Goal: Book appointment/travel/reservation

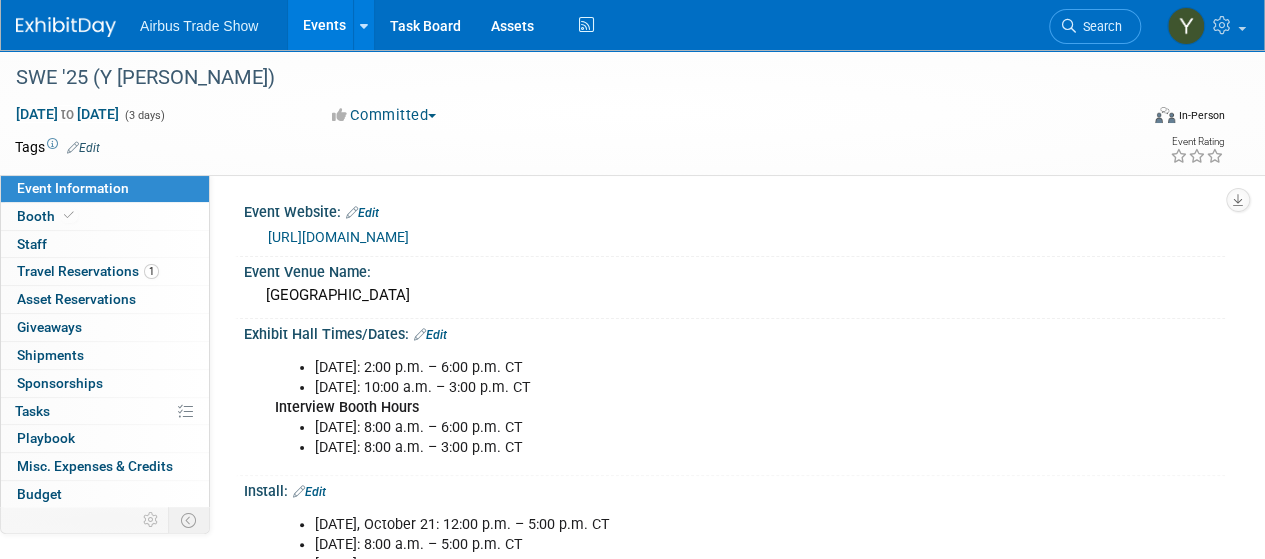
click at [329, 23] on link "Events" at bounding box center [324, 25] width 73 height 50
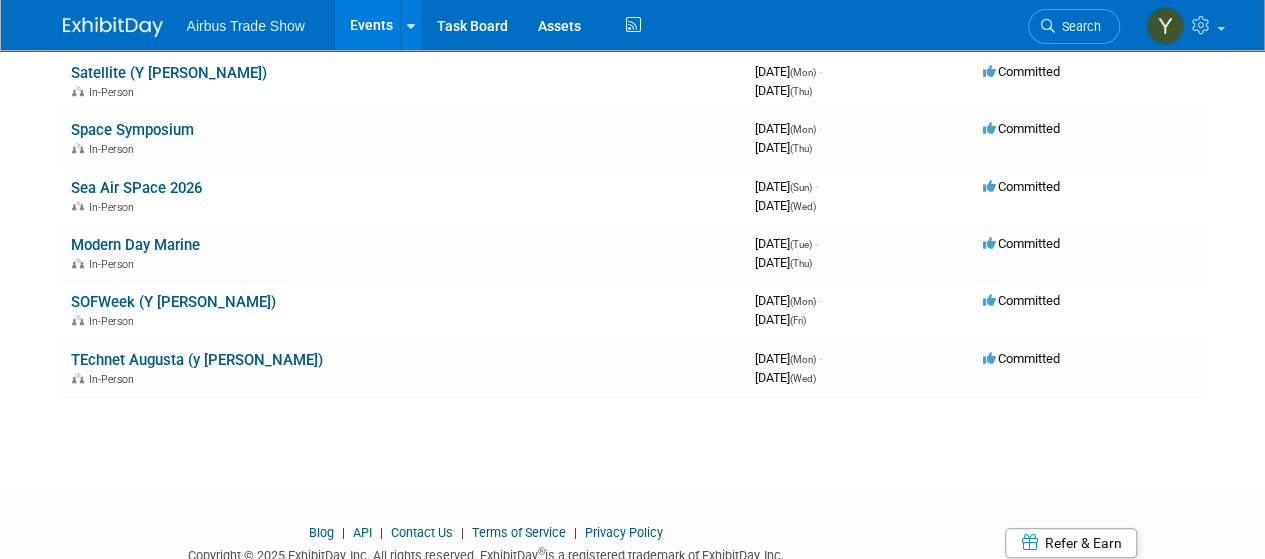
scroll to position [868, 0]
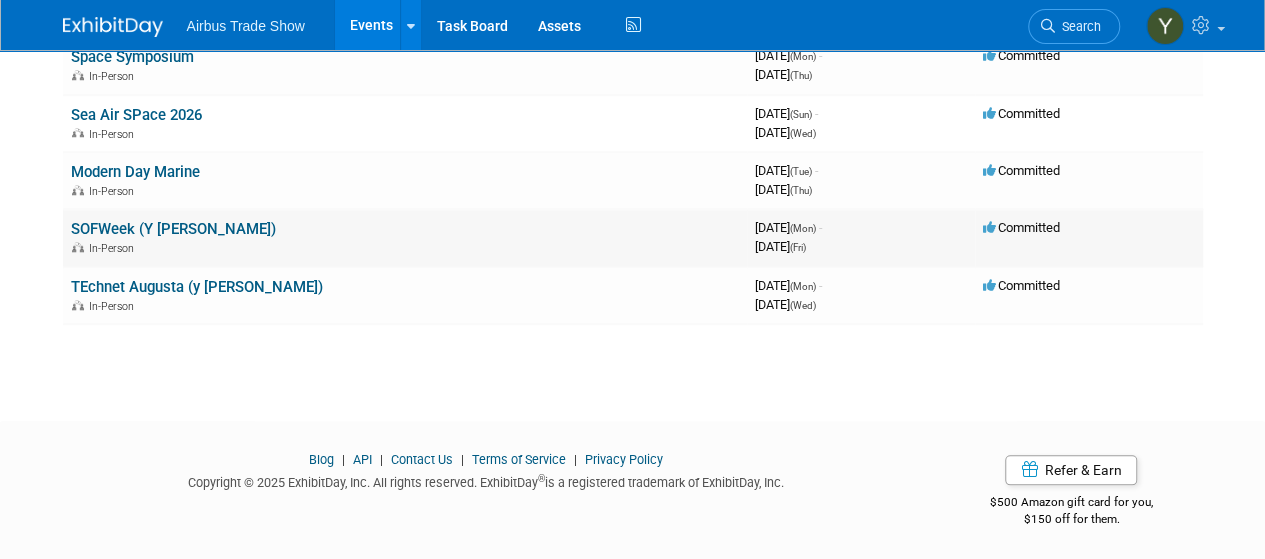
click at [110, 222] on link "SOFWeek (Y [PERSON_NAME])" at bounding box center [173, 229] width 205 height 18
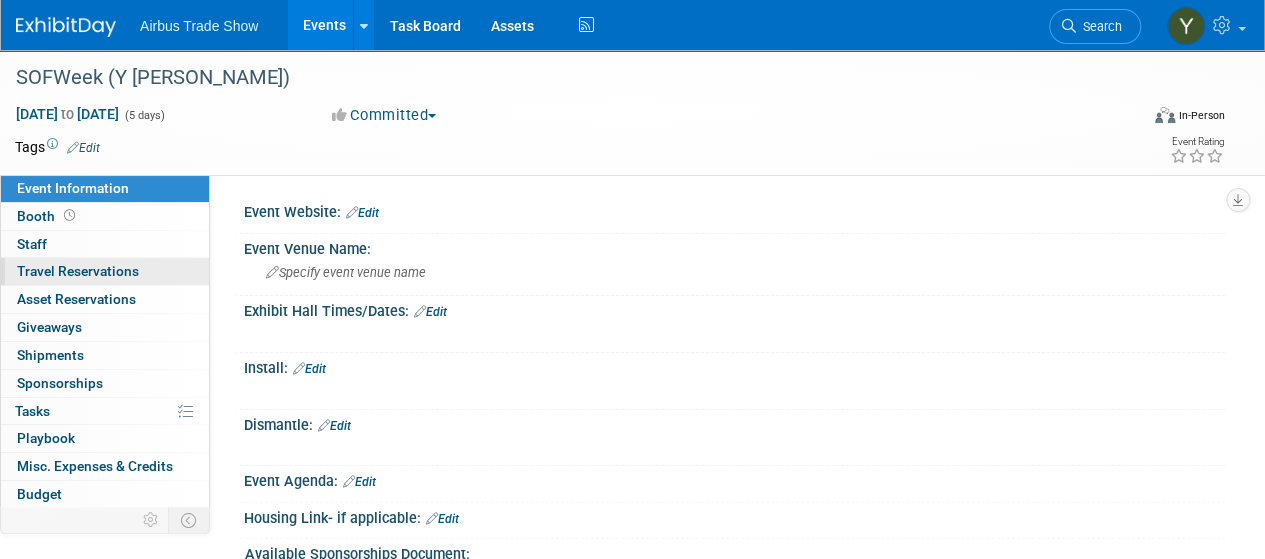
click at [29, 267] on span "Travel Reservations 0" at bounding box center [78, 271] width 122 height 16
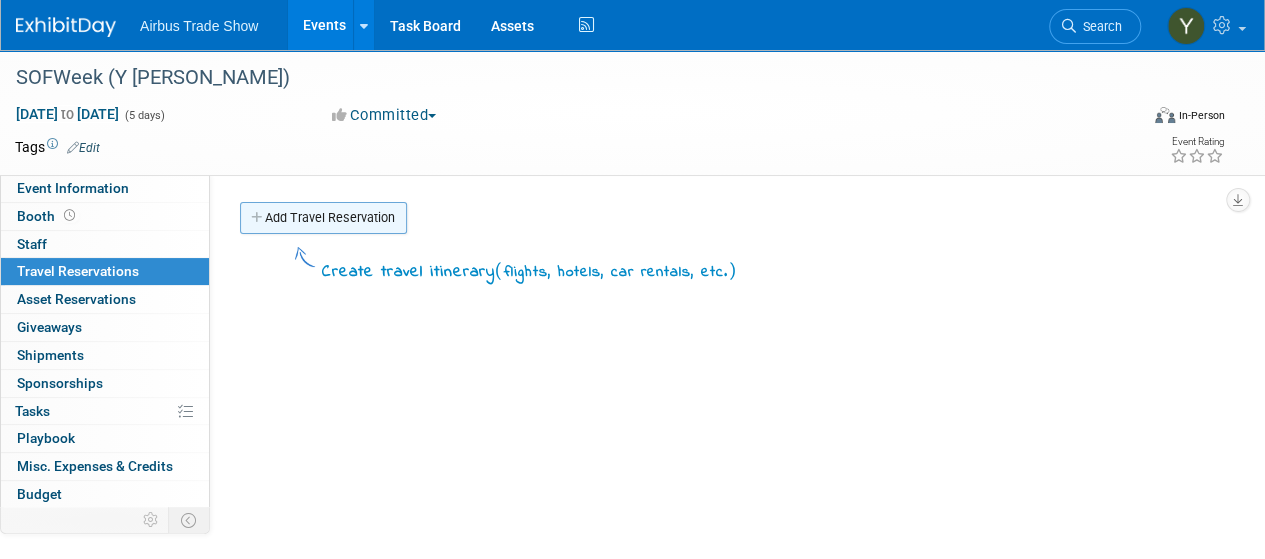
click at [355, 227] on link "Add Travel Reservation" at bounding box center [323, 218] width 167 height 32
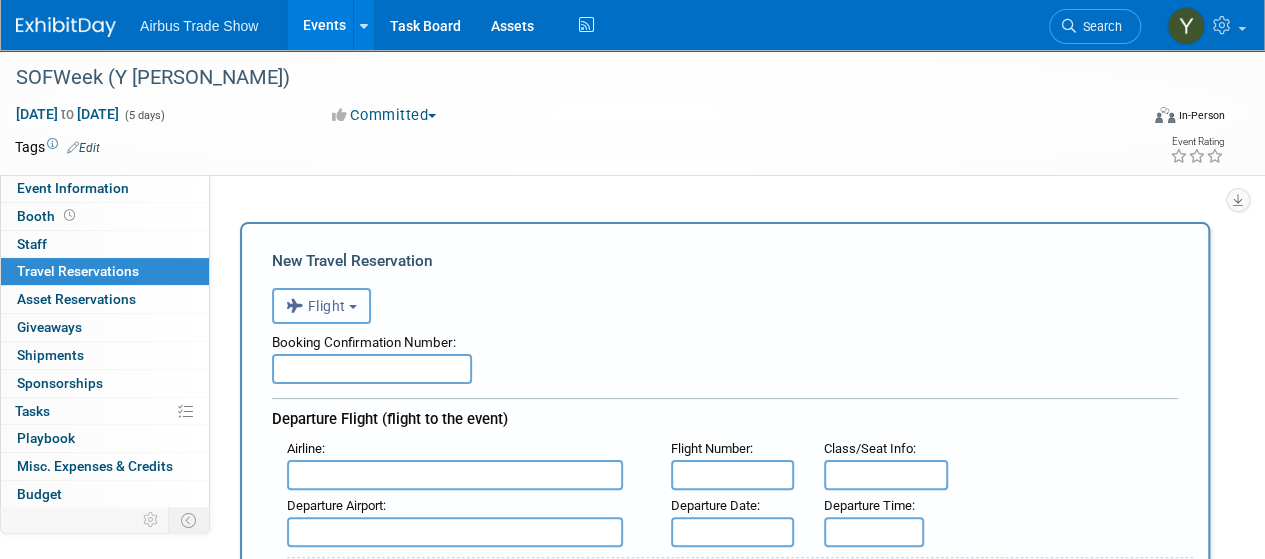
click at [349, 312] on button "Flight" at bounding box center [321, 306] width 99 height 36
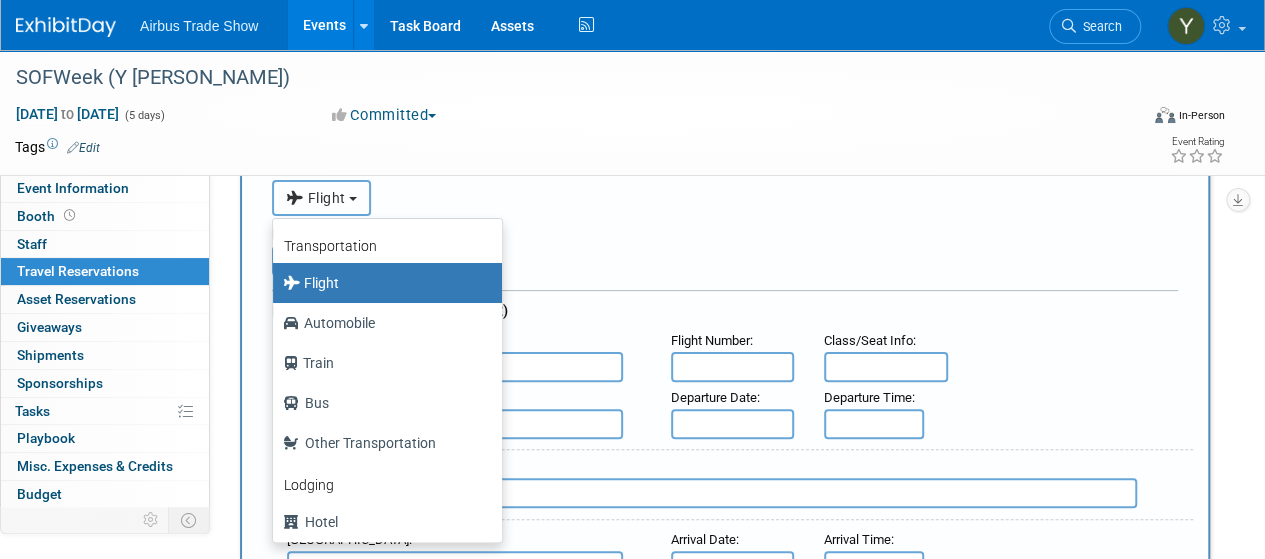
scroll to position [104, 0]
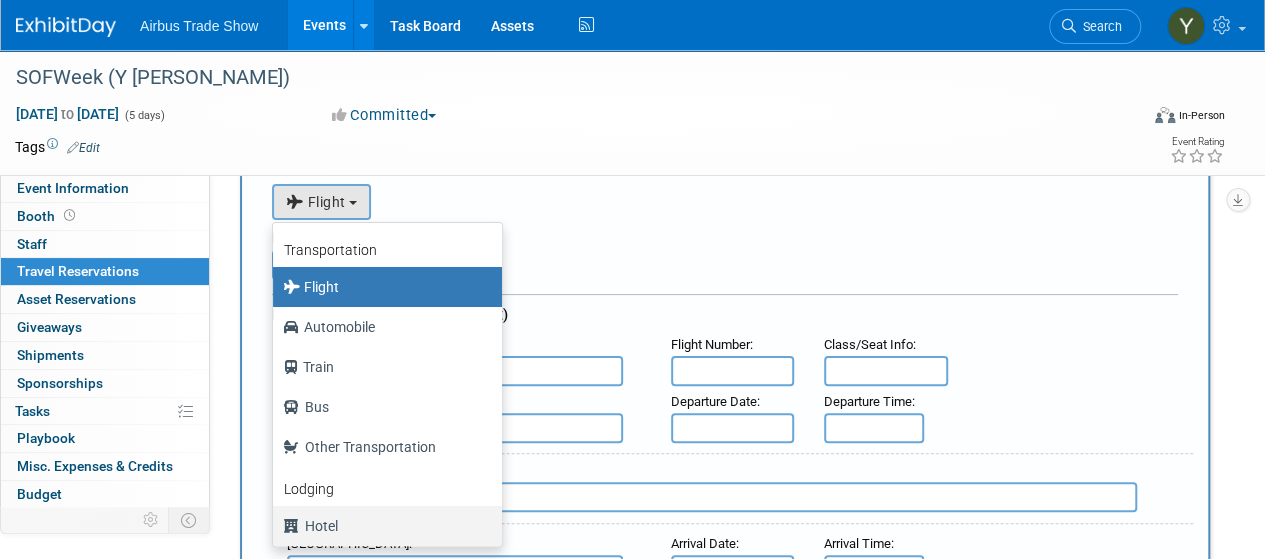
click at [347, 525] on label "Hotel" at bounding box center [382, 526] width 199 height 32
click at [276, 525] on input "Hotel" at bounding box center [269, 523] width 13 height 13
select select "6"
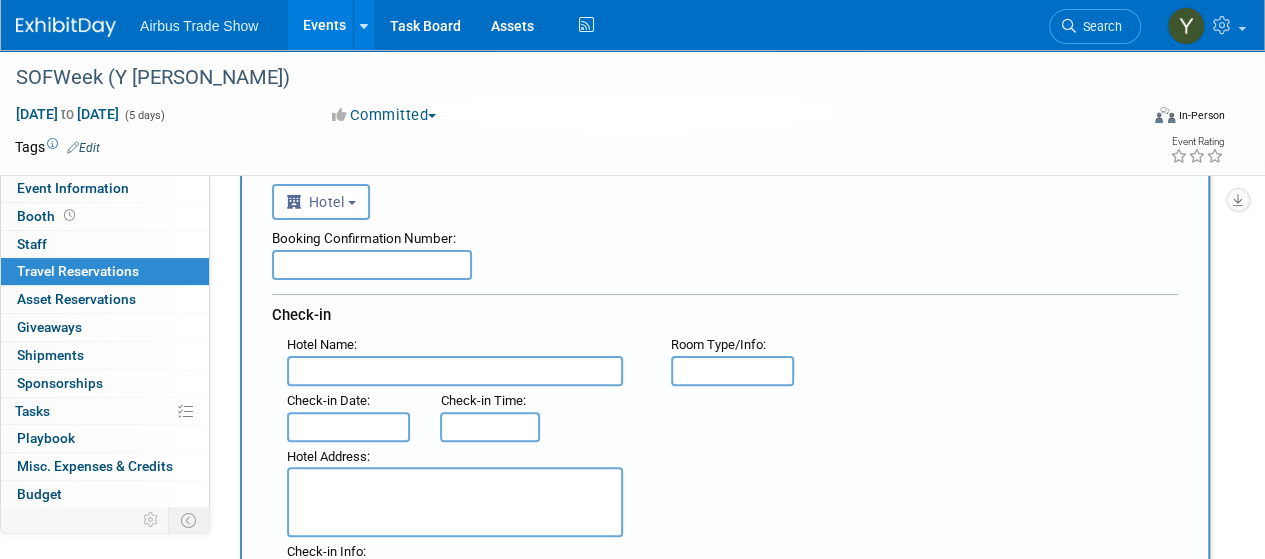
click at [354, 371] on input "text" at bounding box center [455, 371] width 336 height 30
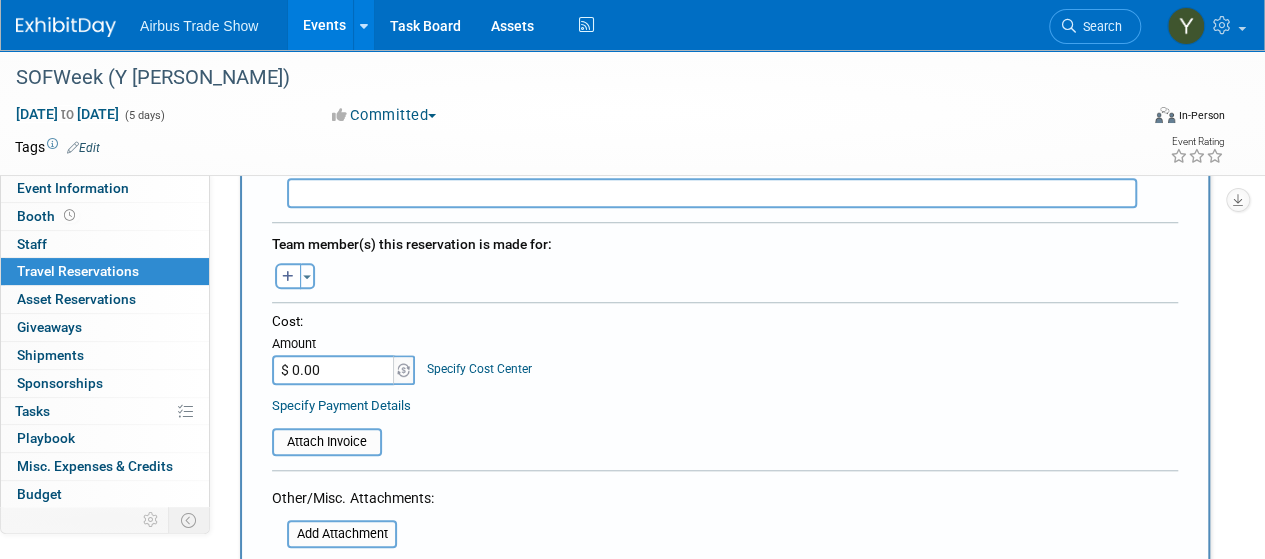
scroll to position [653, 0]
type input "MArriott water street"
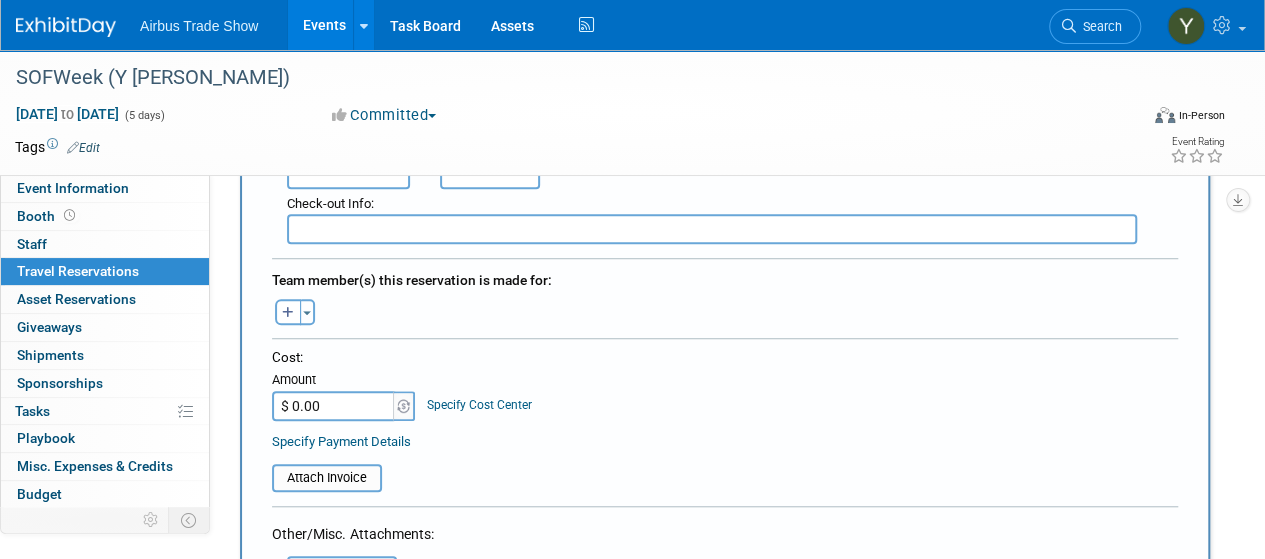
scroll to position [602, 0]
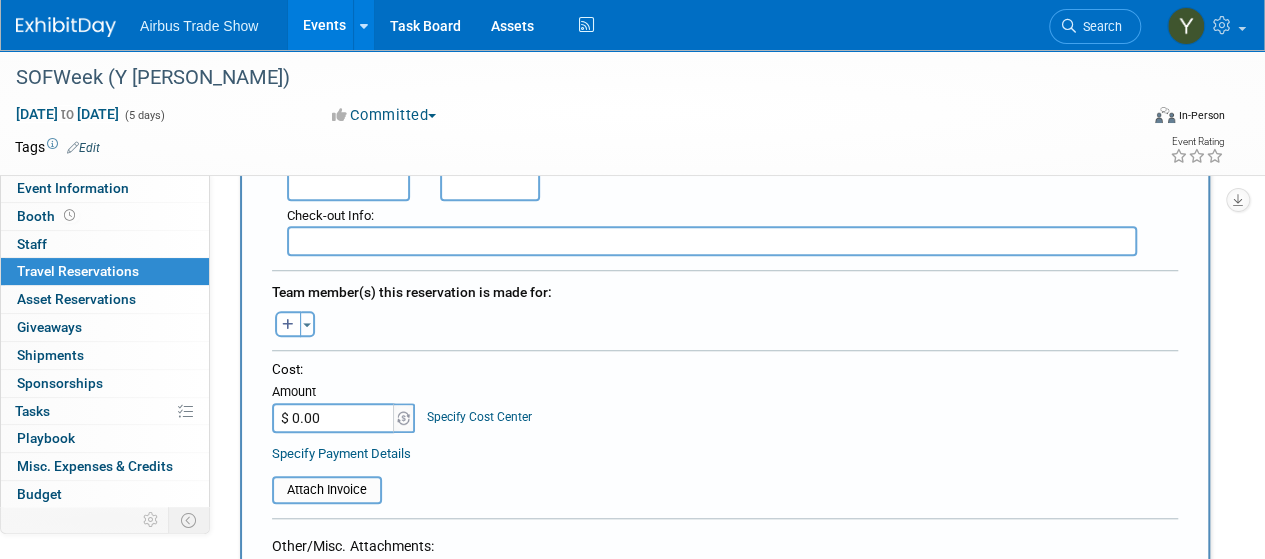
click at [338, 416] on input "$ 0.00" at bounding box center [334, 418] width 125 height 30
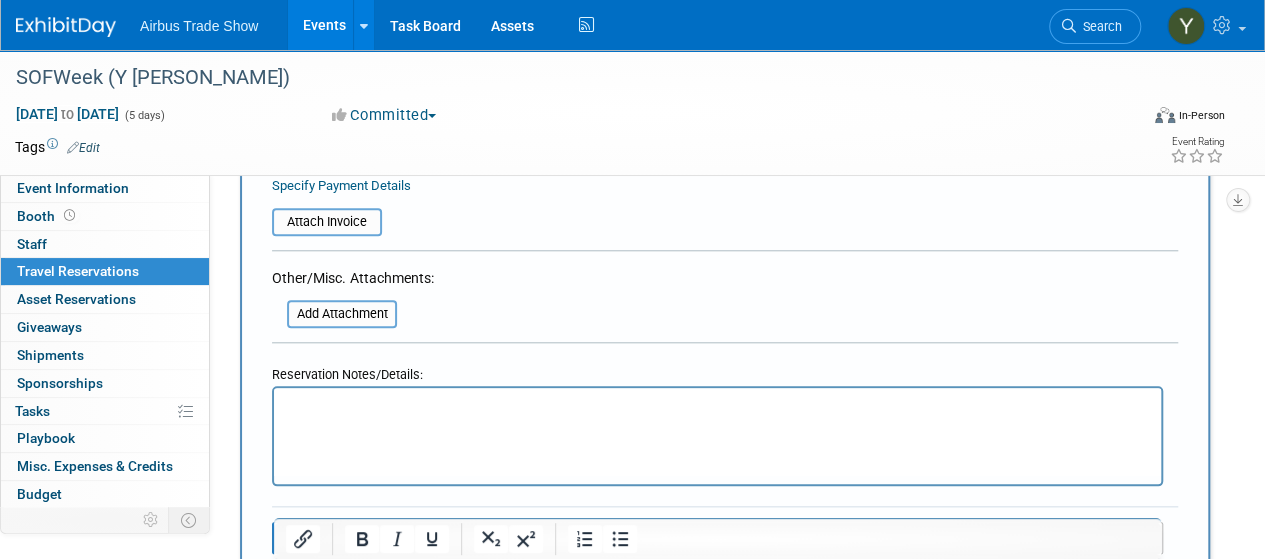
scroll to position [888, 0]
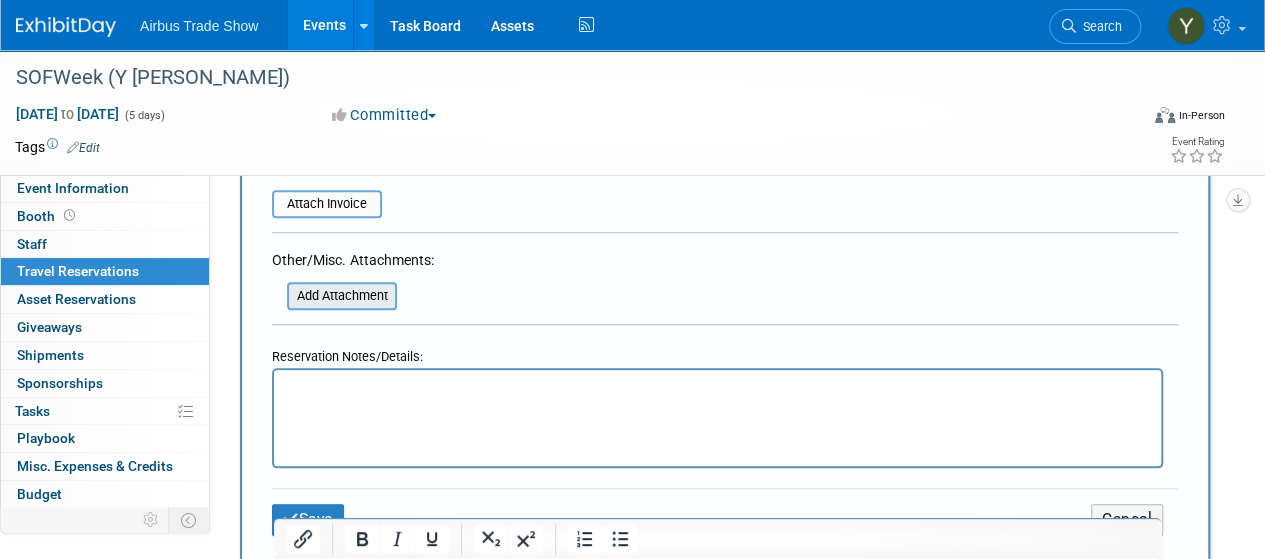
type input "$ 345.00"
click at [315, 287] on input "file" at bounding box center [276, 296] width 238 height 24
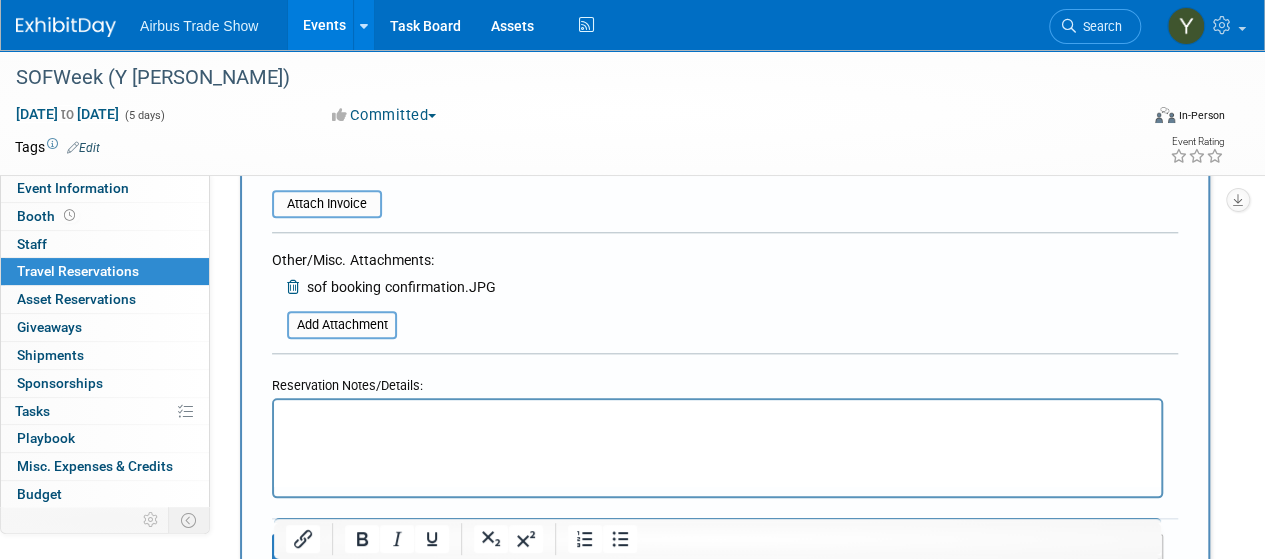
click at [528, 398] on div at bounding box center [717, 448] width 891 height 100
drag, startPoint x: 315, startPoint y: 287, endPoint x: 528, endPoint y: 392, distance: 237.4
click at [528, 398] on div at bounding box center [717, 448] width 891 height 100
click at [522, 419] on p "Rich Text Area. Press ALT-0 for help." at bounding box center [718, 417] width 864 height 21
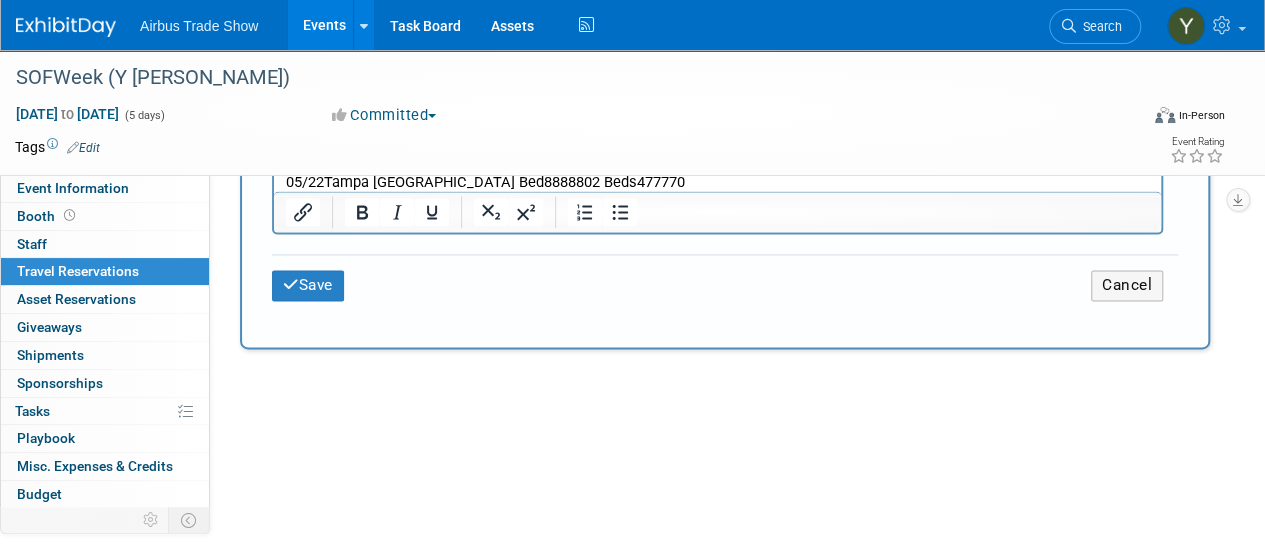
scroll to position [1419, 0]
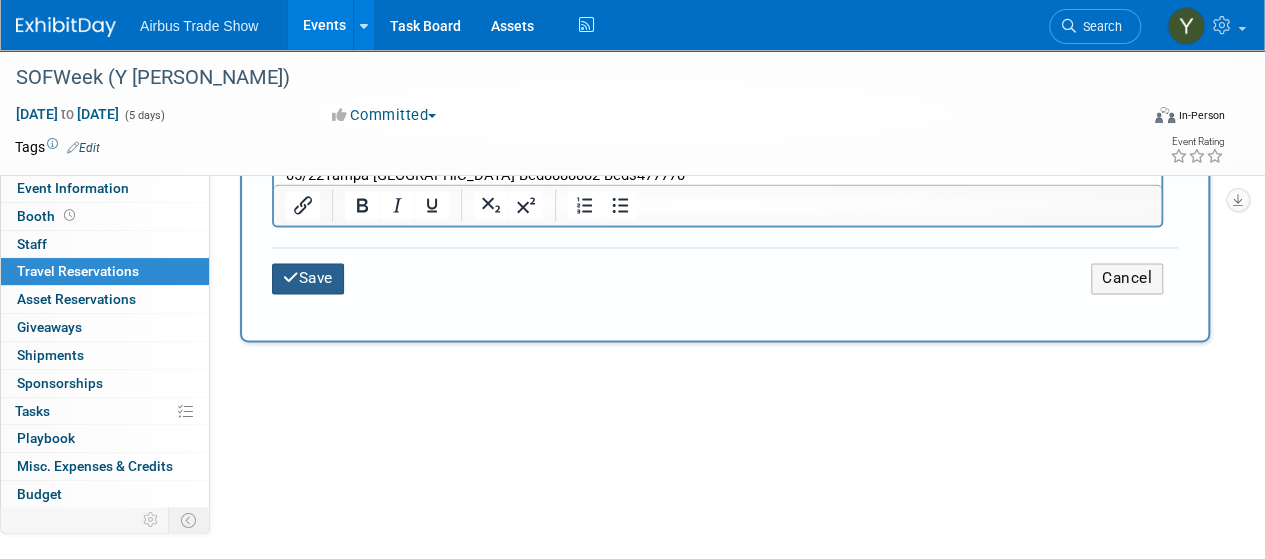
click at [304, 279] on button "Save" at bounding box center [308, 278] width 72 height 31
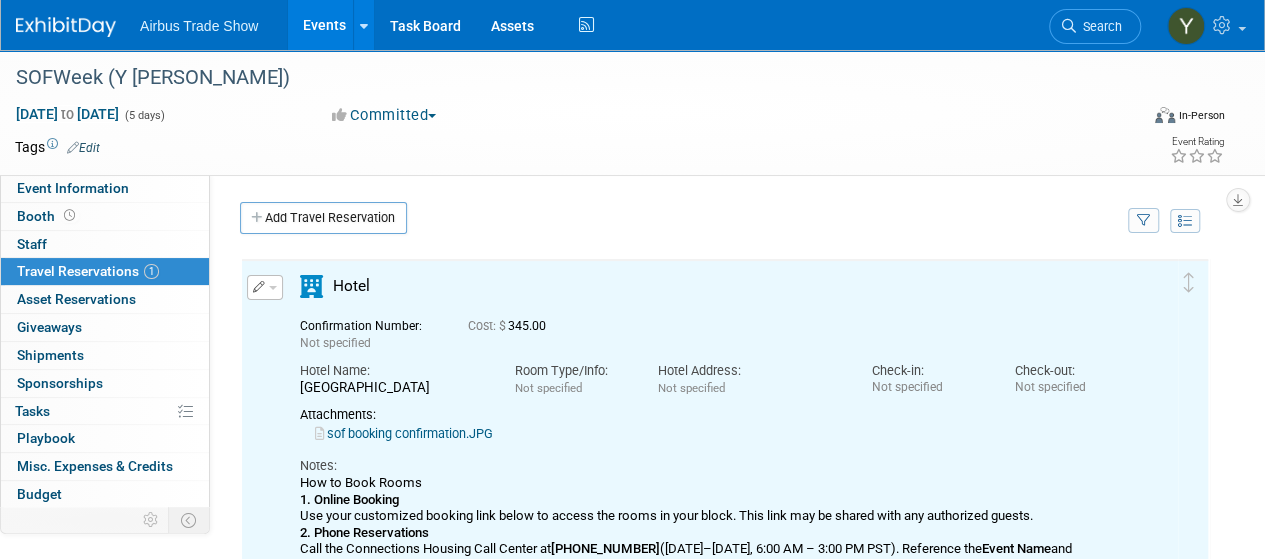
scroll to position [0, 0]
